Goal: Navigation & Orientation: Go to known website

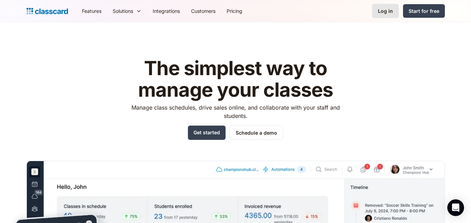
click at [384, 9] on div "Log in" at bounding box center [385, 10] width 15 height 7
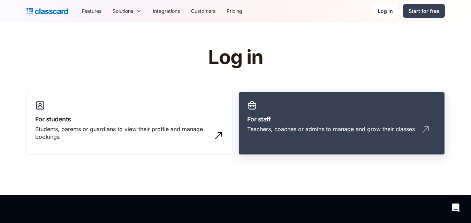
click at [275, 137] on div "Teachers, coaches or admins to manage and grow their classes" at bounding box center [341, 131] width 189 height 13
